Goal: Find specific fact: Find specific fact

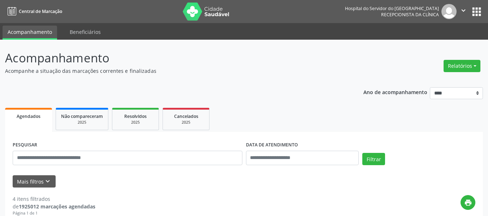
scroll to position [151, 0]
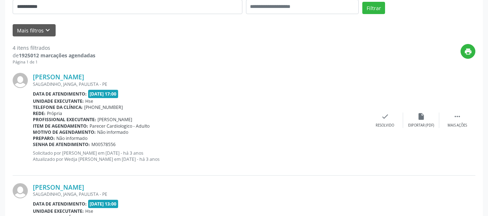
type input "**********"
click at [362, 2] on button "Filtrar" at bounding box center [373, 8] width 23 height 12
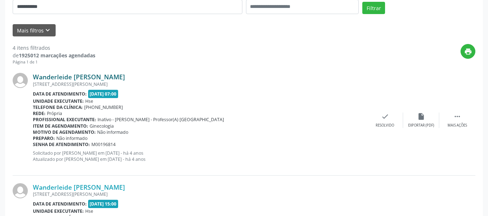
click at [101, 79] on link "Wanderleide [PERSON_NAME]" at bounding box center [79, 77] width 92 height 8
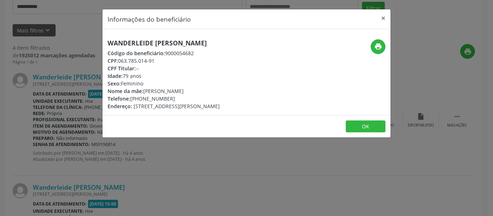
drag, startPoint x: 227, startPoint y: 43, endPoint x: 82, endPoint y: 35, distance: 144.4
click at [82, 35] on div "Informações do beneficiário × Wanderleide Moura da Cruz Código do beneficiário:…" at bounding box center [246, 108] width 493 height 216
copy h5 "Wanderleide [PERSON_NAME]"
drag, startPoint x: 158, startPoint y: 60, endPoint x: 120, endPoint y: 60, distance: 38.7
click at [120, 60] on div "CPF: 063.785.014-91" at bounding box center [164, 61] width 112 height 8
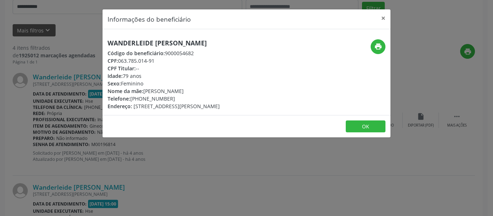
copy div "063.785.014-91"
drag, startPoint x: 184, startPoint y: 97, endPoint x: 142, endPoint y: 99, distance: 42.3
click at [142, 99] on div "Telefone: [PHONE_NUMBER]" at bounding box center [164, 99] width 112 height 8
copy div "98475-5064"
click at [373, 42] on button "print" at bounding box center [378, 46] width 15 height 15
